Goal: Find specific page/section: Find specific page/section

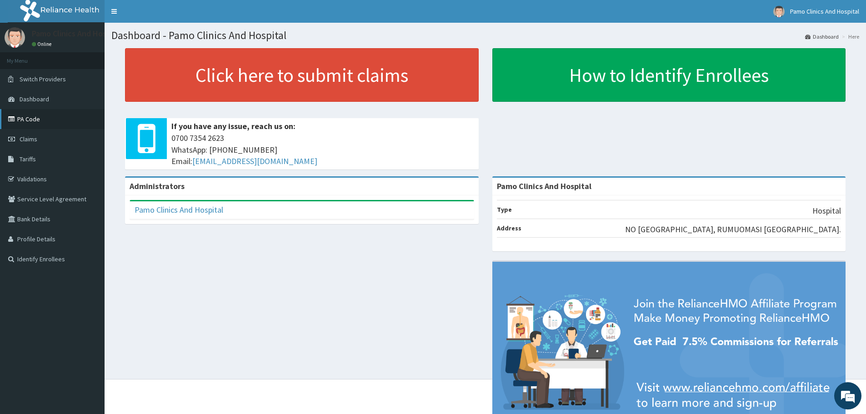
click at [21, 121] on link "PA Code" at bounding box center [52, 119] width 105 height 20
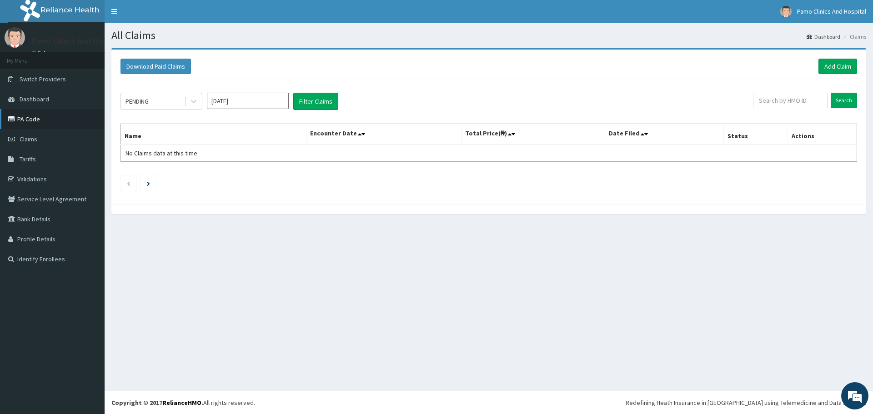
click at [29, 118] on link "PA Code" at bounding box center [52, 119] width 105 height 20
